Goal: Register for event/course

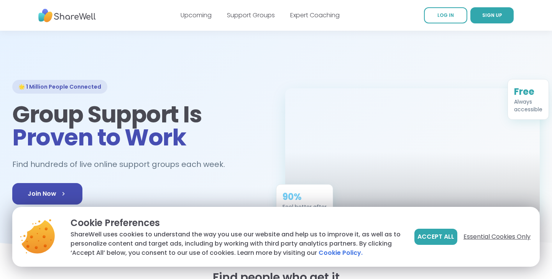
click at [465, 235] on span "Essential Cookies Only" at bounding box center [497, 236] width 67 height 9
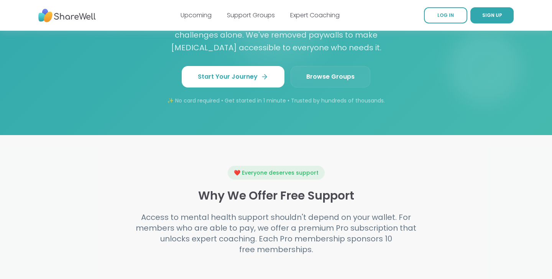
scroll to position [707, 0]
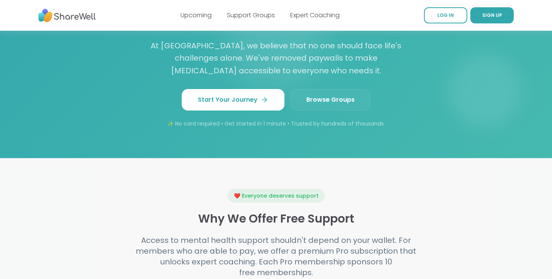
click at [333, 89] on link "Browse Groups" at bounding box center [331, 99] width 80 height 21
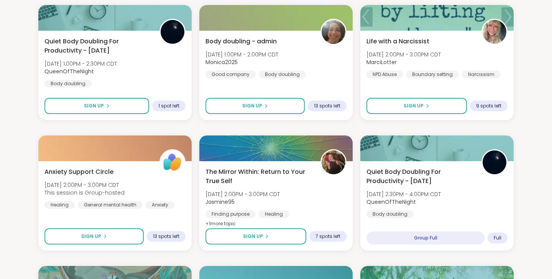
scroll to position [765, 0]
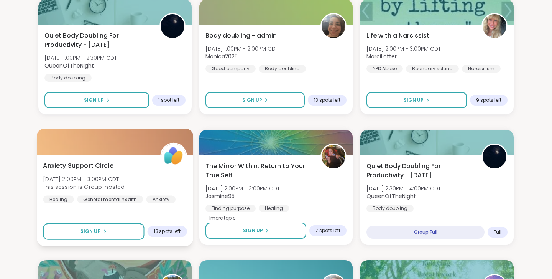
click at [129, 163] on div "Anxiety Support Circle [DATE] 2:00PM - 3:00PM CDT This session is Group-hosted …" at bounding box center [115, 182] width 144 height 42
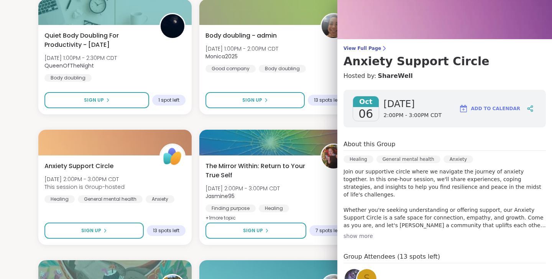
scroll to position [19, 0]
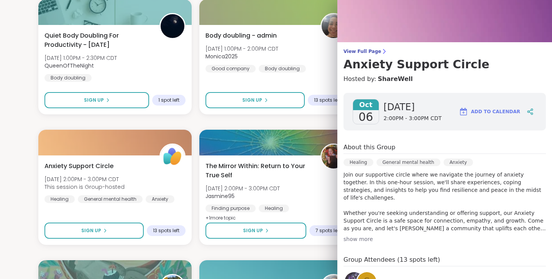
click at [294, 122] on div "Good Morning Body Doubling For Productivity [DATE] 9:00AM - 10:00AM CDT [PERSON…" at bounding box center [275, 121] width 475 height 1549
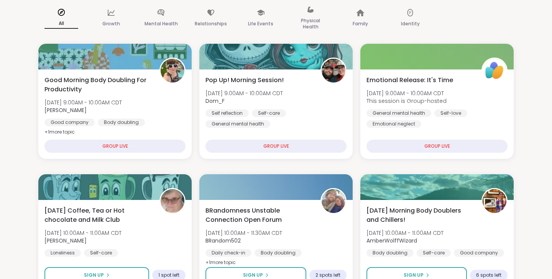
scroll to position [0, 0]
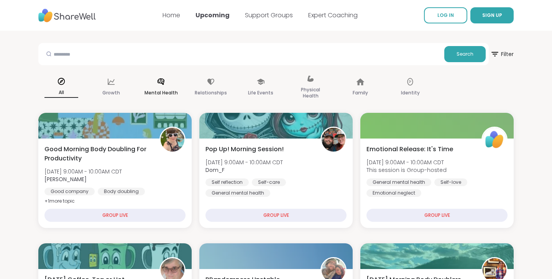
click at [166, 92] on p "Mental Health" at bounding box center [161, 92] width 33 height 9
